Goal: Information Seeking & Learning: Understand process/instructions

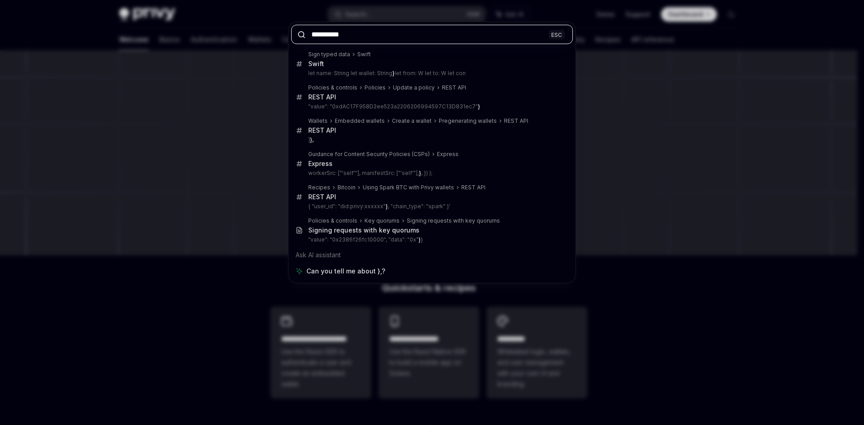
click at [410, 36] on input "**" at bounding box center [432, 34] width 282 height 19
paste input "**********"
type input "**********"
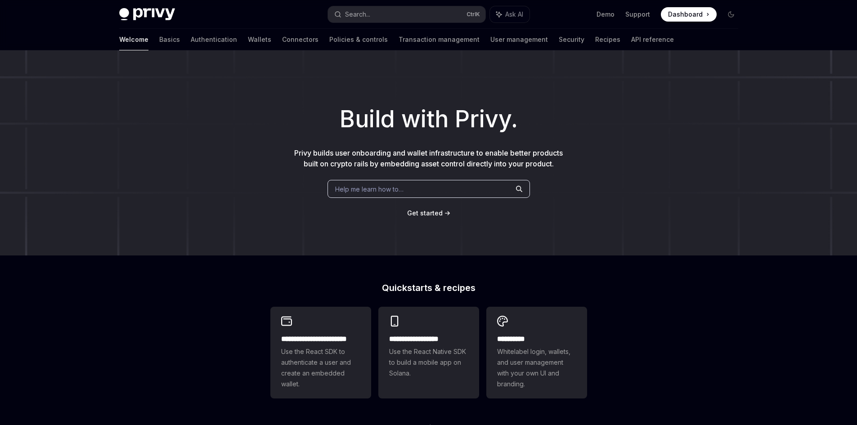
type textarea "*"
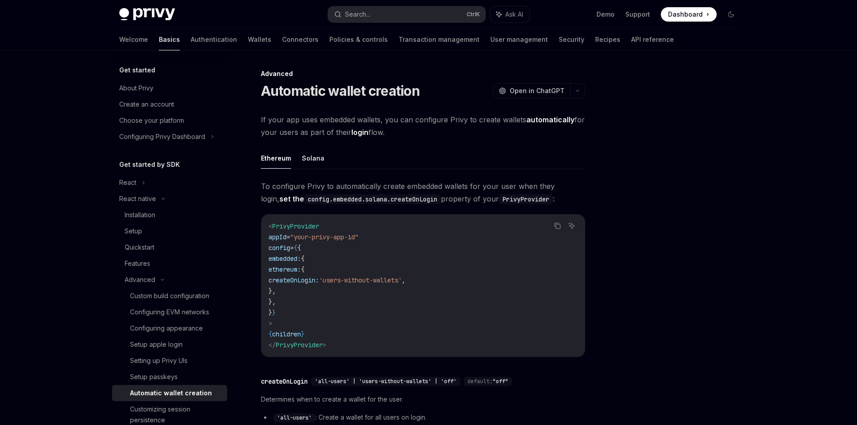
scroll to position [50, 0]
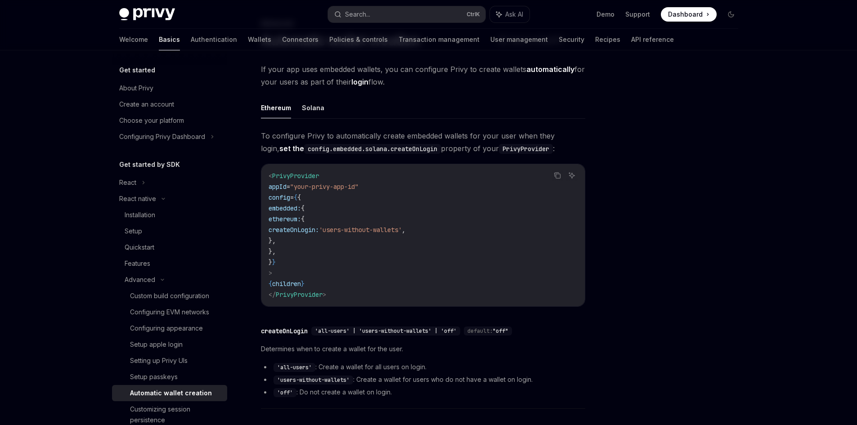
click at [319, 231] on span "createOnLogin:" at bounding box center [294, 230] width 50 height 8
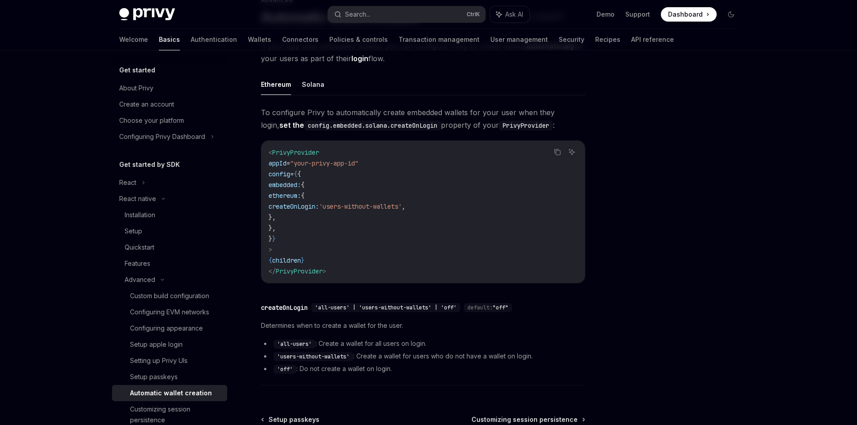
scroll to position [95, 0]
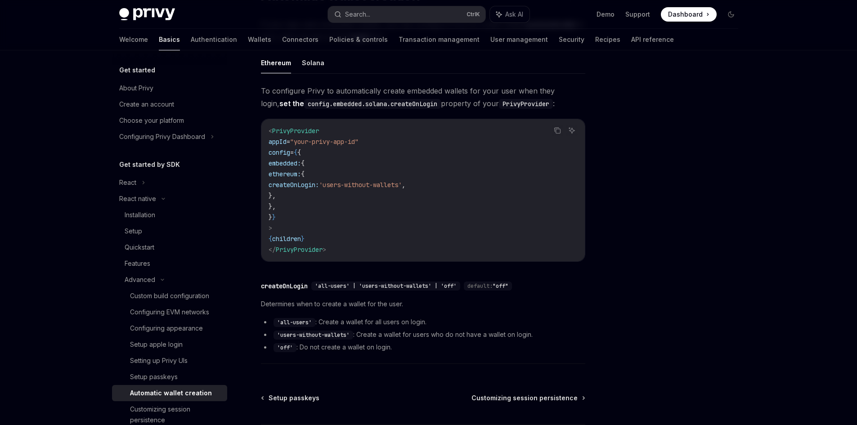
click at [334, 335] on code "'users-without-wallets'" at bounding box center [314, 335] width 80 height 9
click at [355, 349] on li "'off' : Do not create a wallet on login." at bounding box center [423, 347] width 325 height 11
drag, startPoint x: 280, startPoint y: 335, endPoint x: 349, endPoint y: 337, distance: 68.4
click at [349, 337] on code "'users-without-wallets'" at bounding box center [314, 335] width 80 height 9
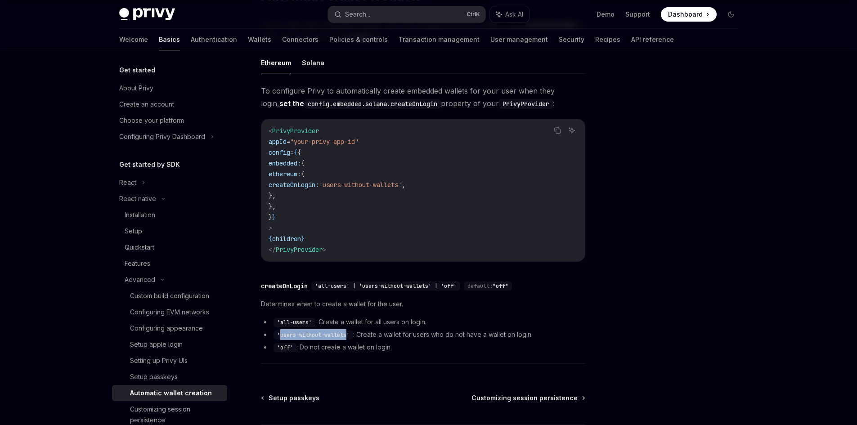
copy code "users-without-wallets"
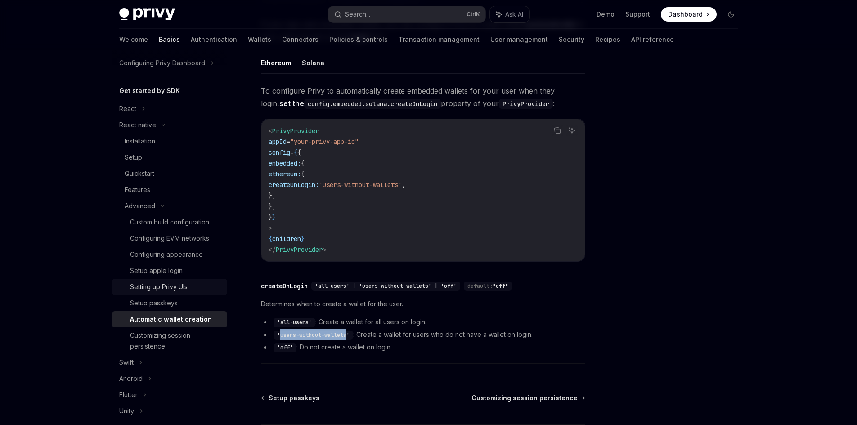
scroll to position [90, 0]
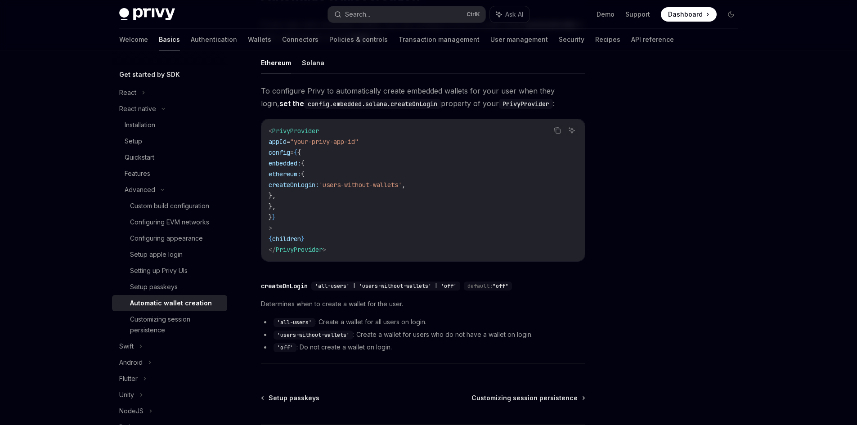
click at [598, 324] on div "Advanced Automatic wallet creation OpenAI Open in ChatGPT OpenAI Open in ChatGP…" at bounding box center [429, 228] width 634 height 547
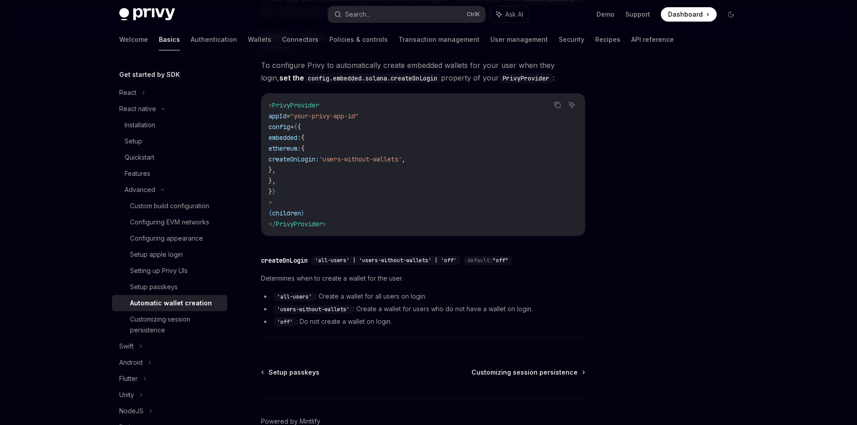
scroll to position [82, 0]
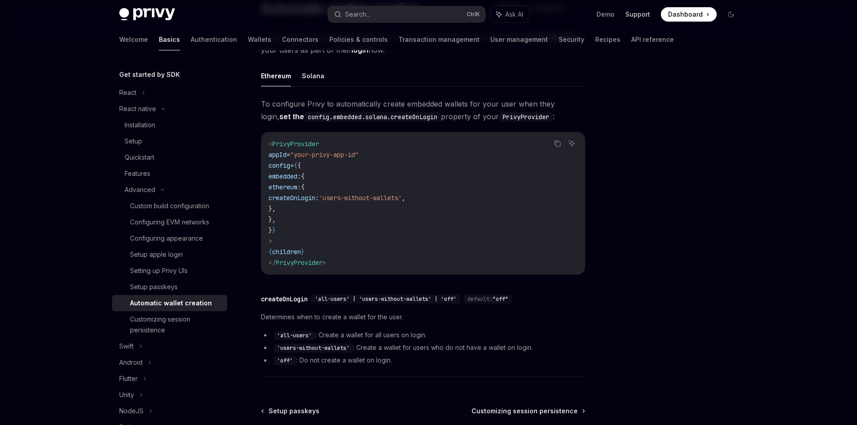
click at [640, 14] on link "Support" at bounding box center [638, 14] width 25 height 9
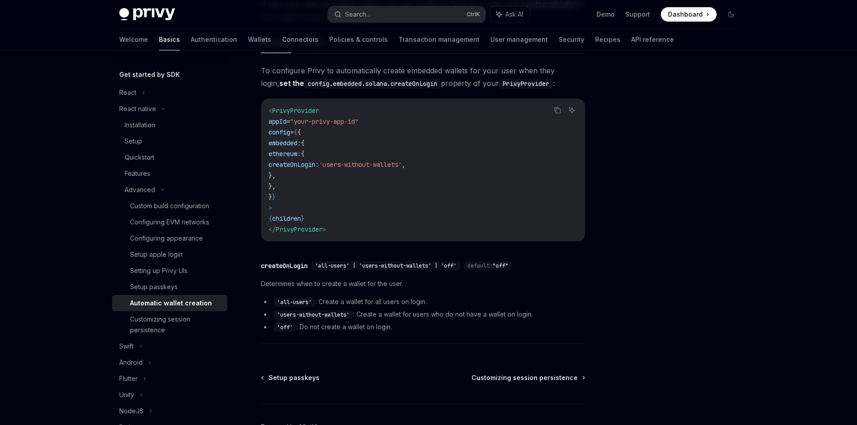
scroll to position [127, 0]
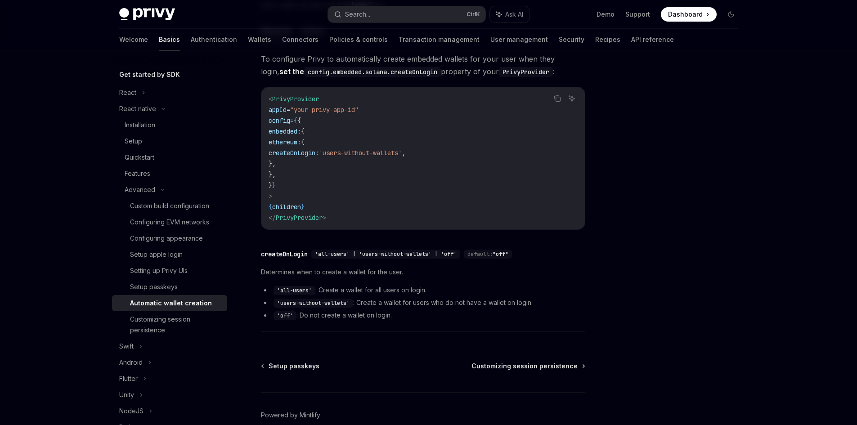
click at [286, 315] on code "'off'" at bounding box center [285, 315] width 23 height 9
copy code "off"
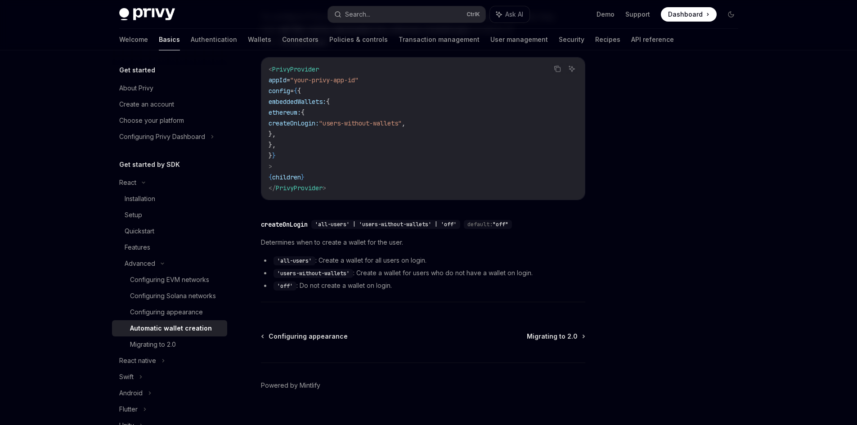
scroll to position [270, 0]
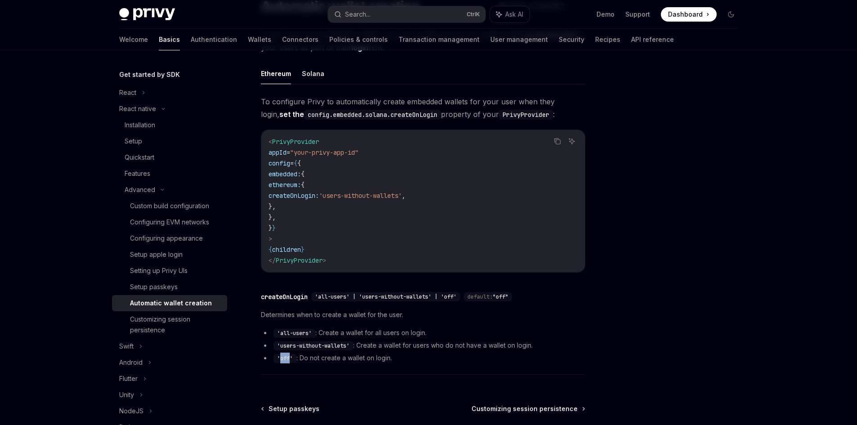
scroll to position [82, 0]
